Goal: Transaction & Acquisition: Purchase product/service

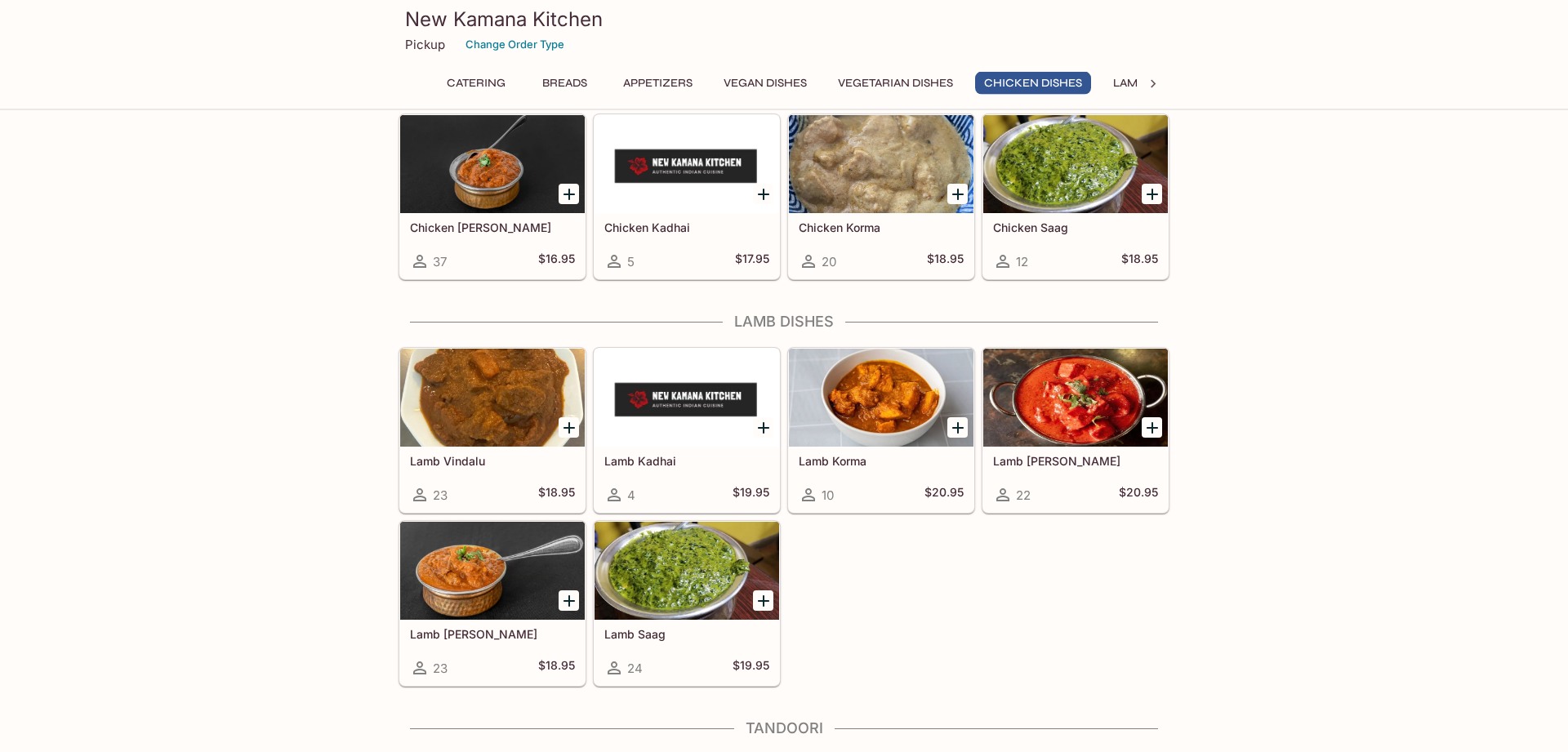
scroll to position [3131, 0]
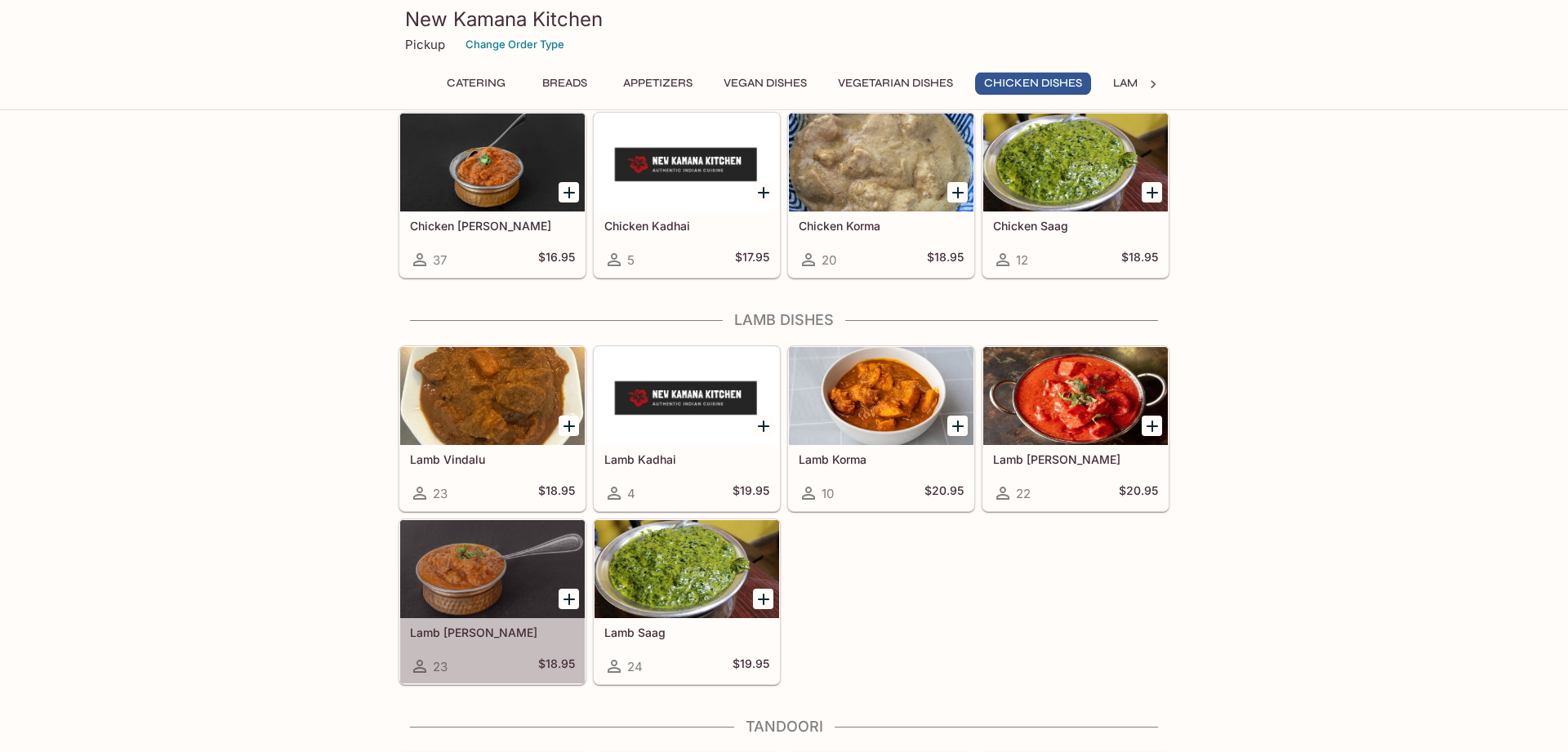
click at [507, 618] on div at bounding box center [492, 569] width 185 height 98
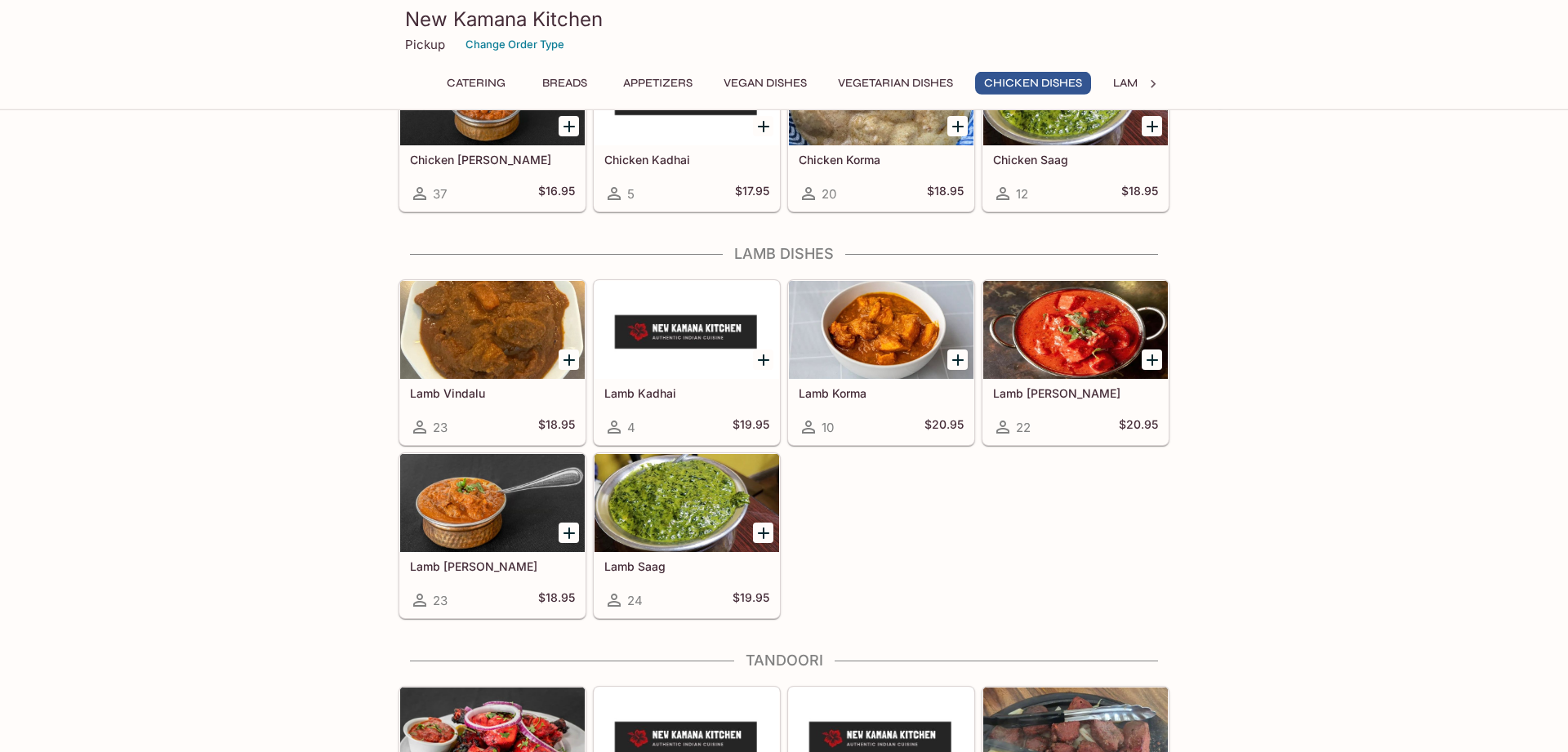
scroll to position [3204, 0]
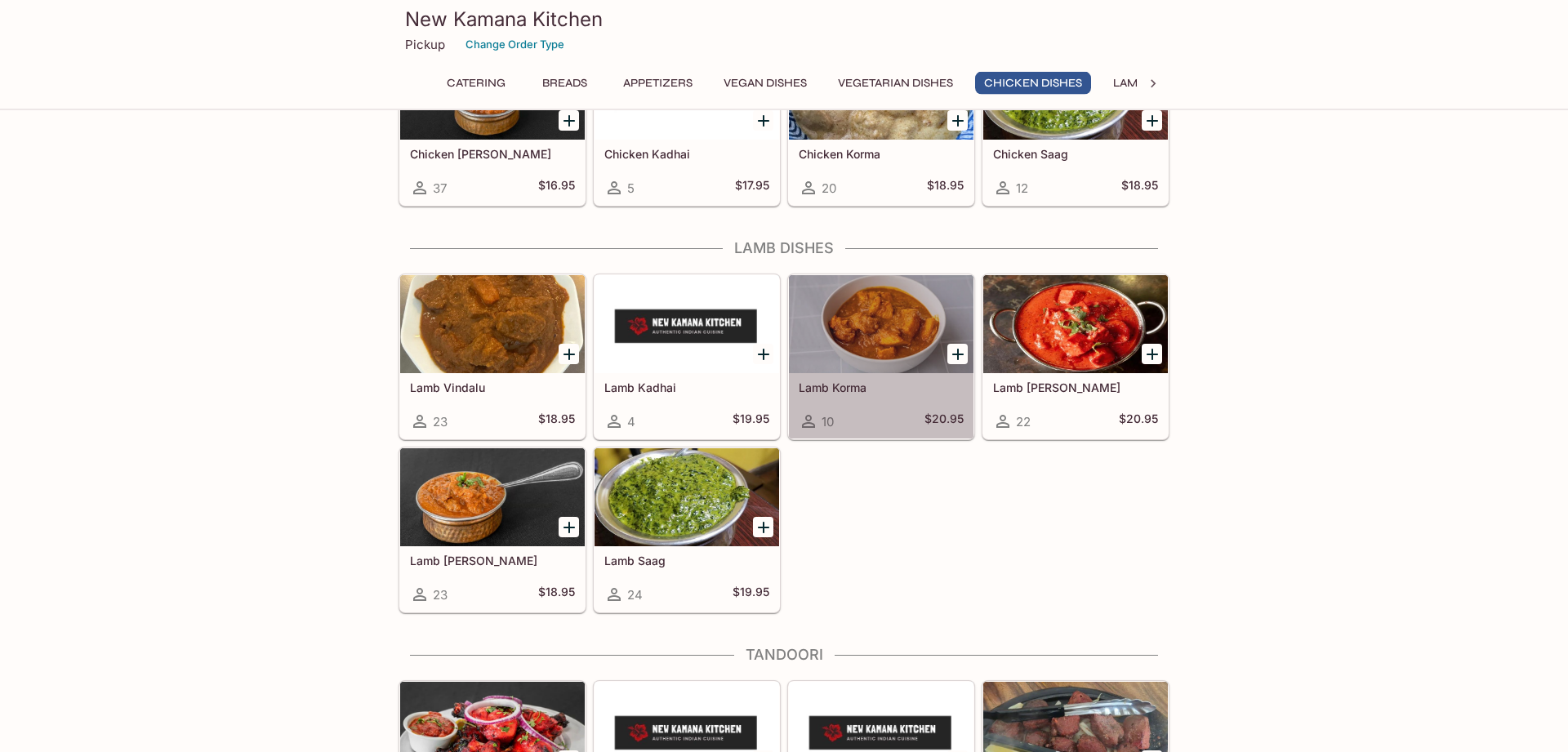
click at [864, 306] on div at bounding box center [881, 324] width 185 height 98
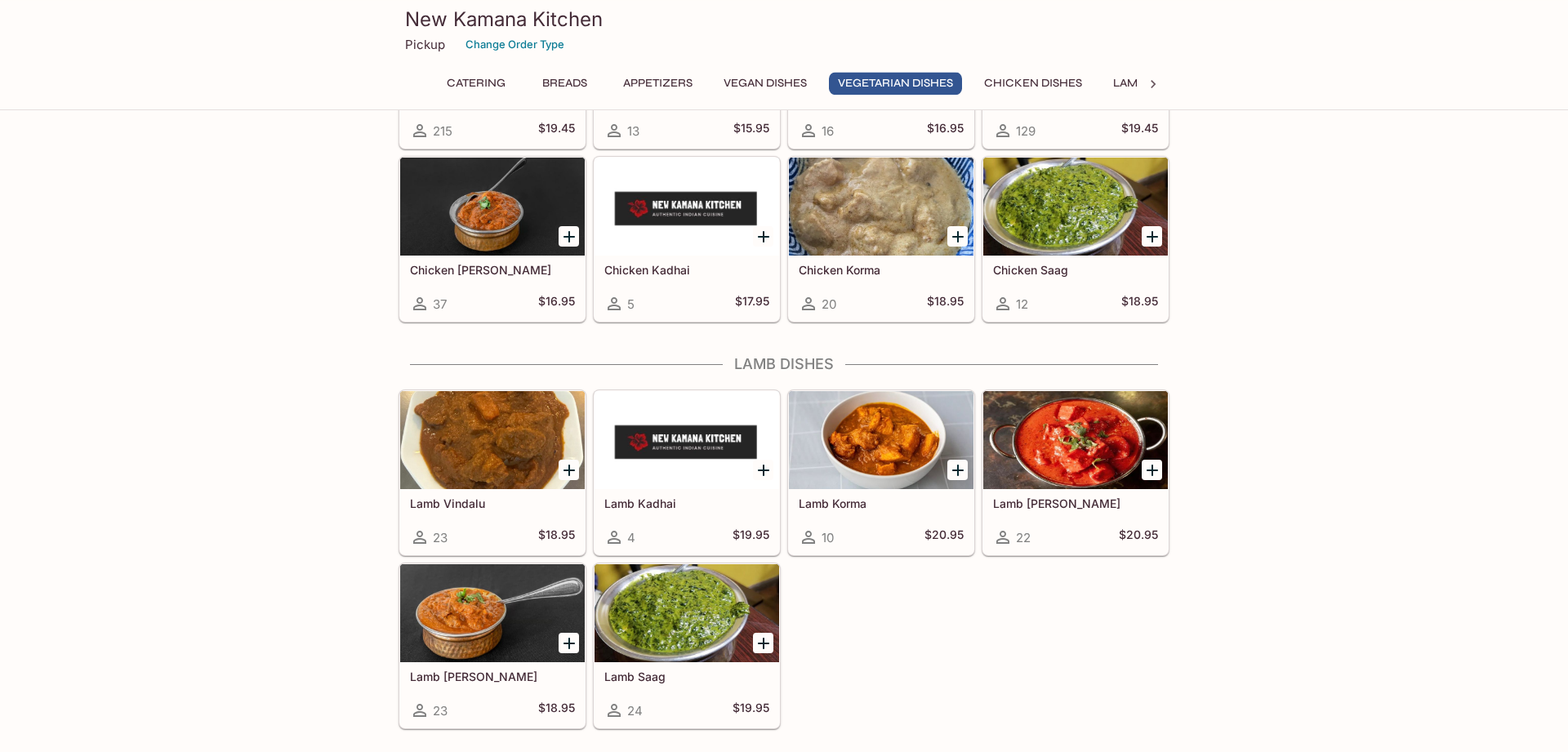
scroll to position [3213, 0]
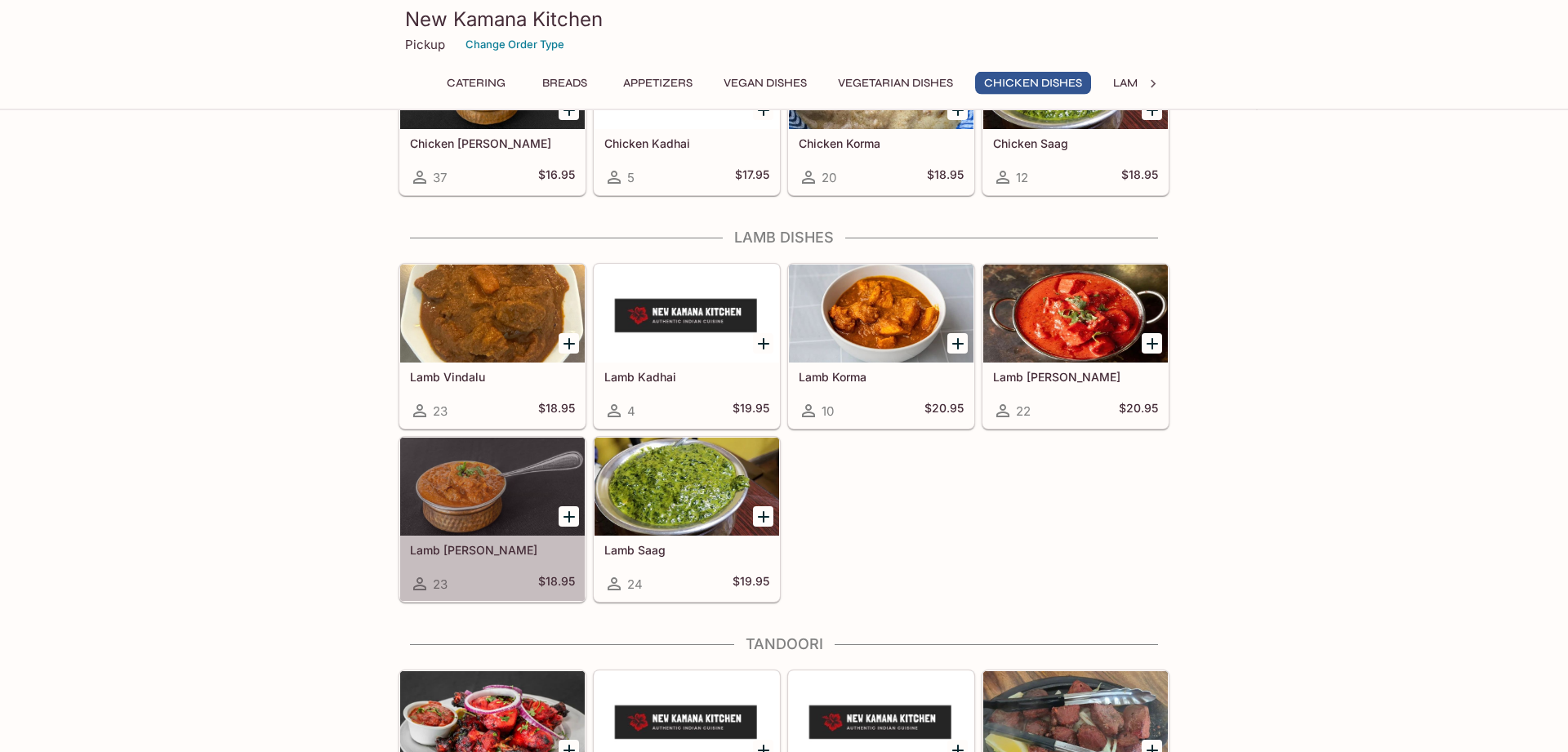
click at [489, 482] on div at bounding box center [492, 487] width 185 height 98
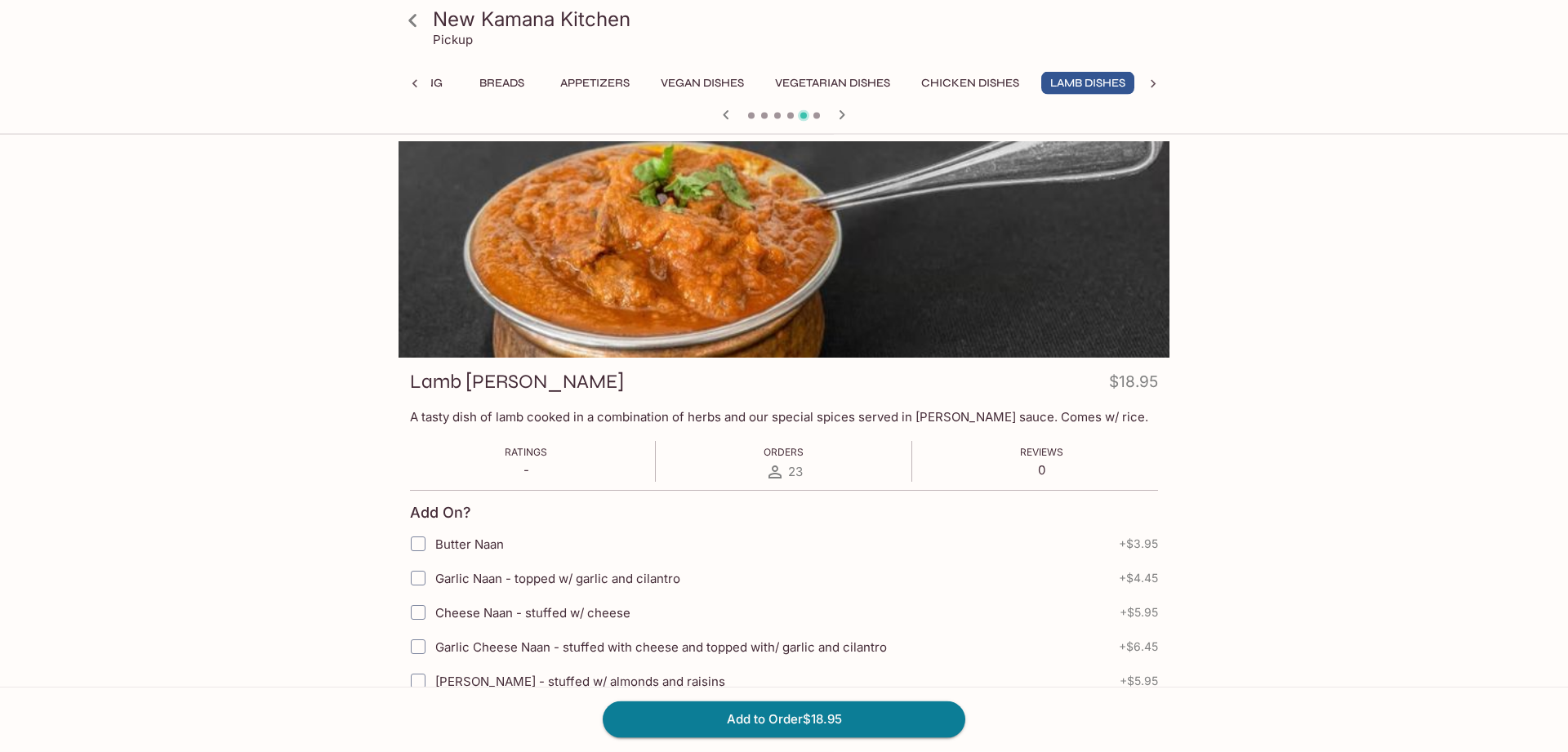
scroll to position [0, 67]
